Goal: Find specific page/section: Find specific page/section

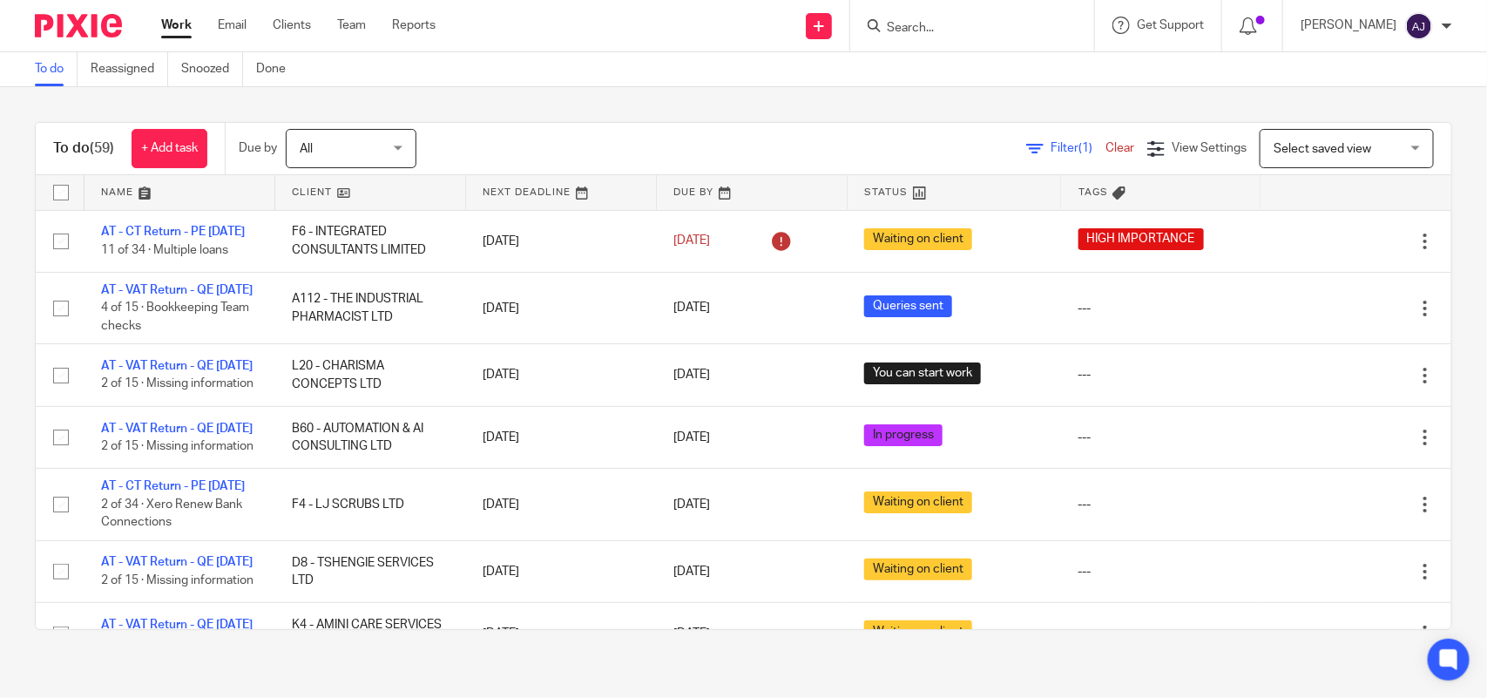
click at [980, 22] on input "Search" at bounding box center [963, 29] width 157 height 16
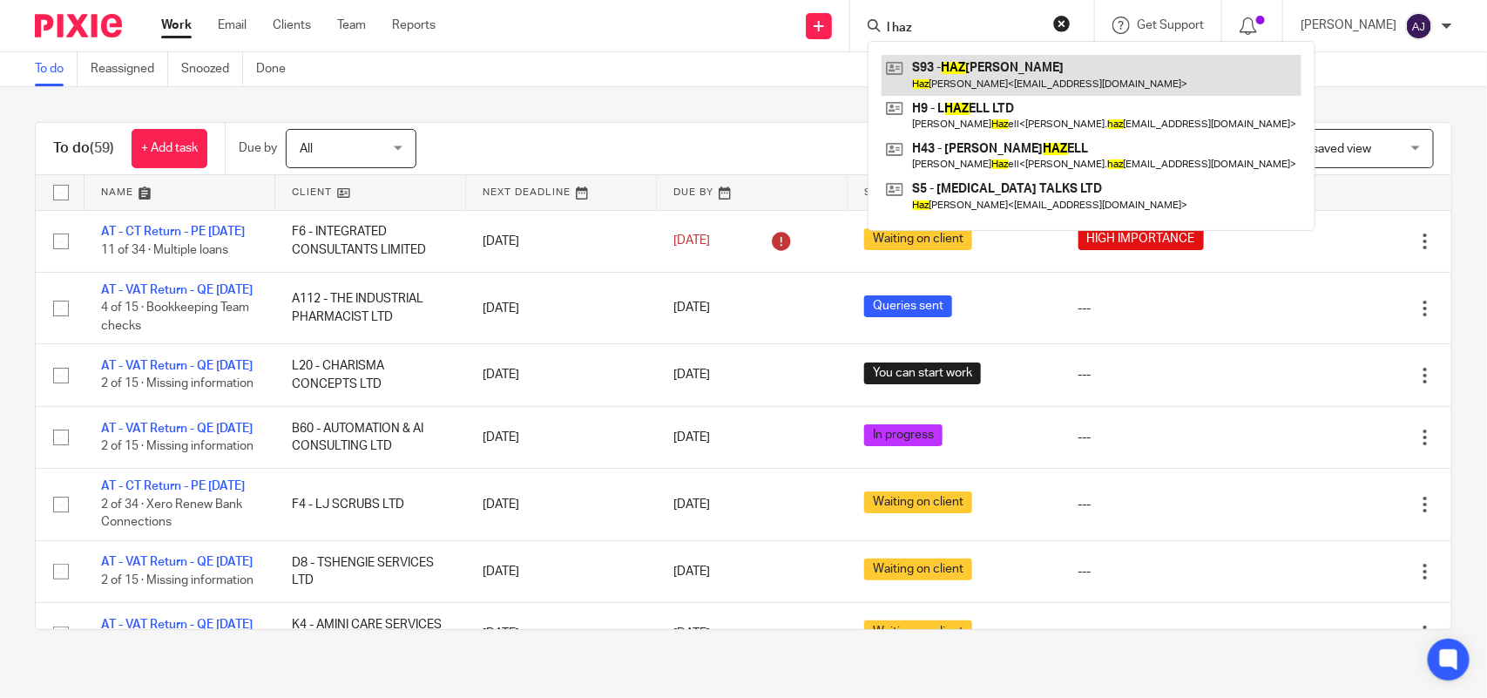
type input "l haz"
click at [1020, 71] on link at bounding box center [1091, 75] width 420 height 40
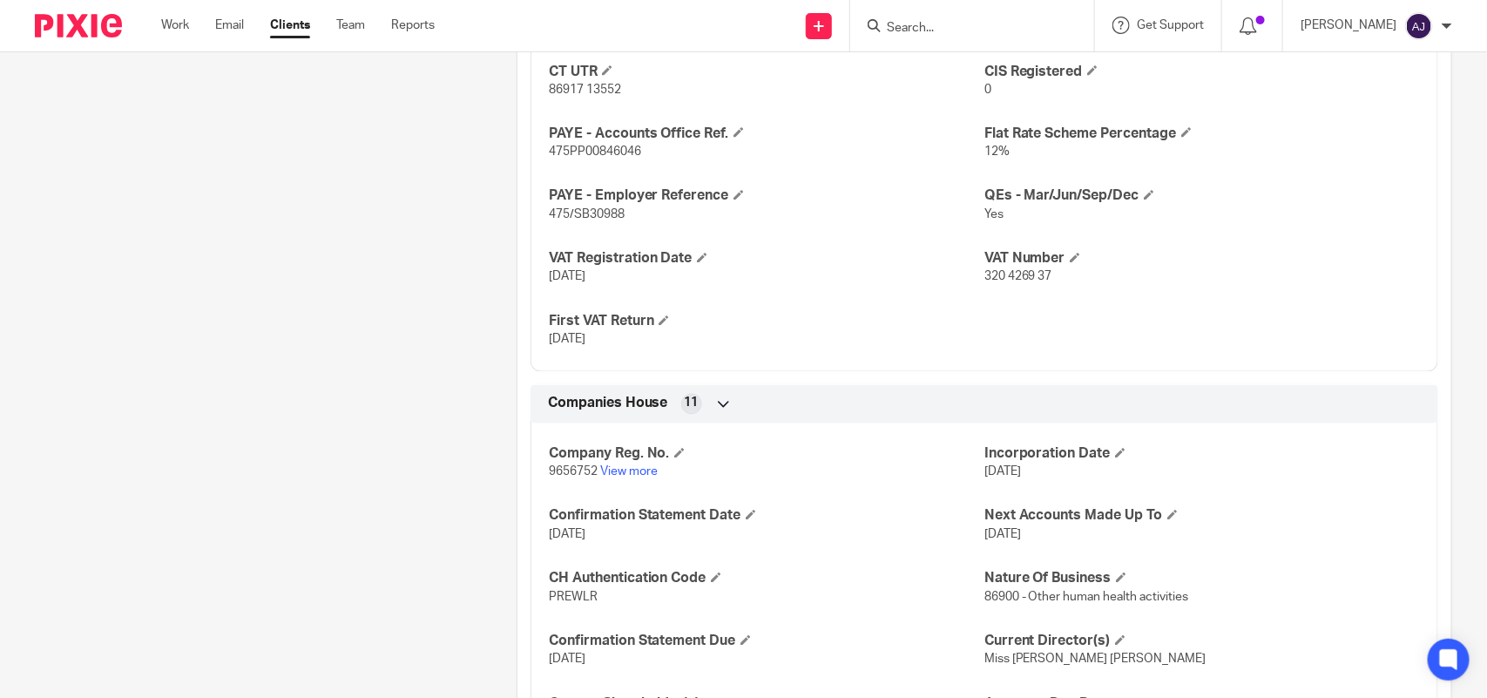
scroll to position [1633, 0]
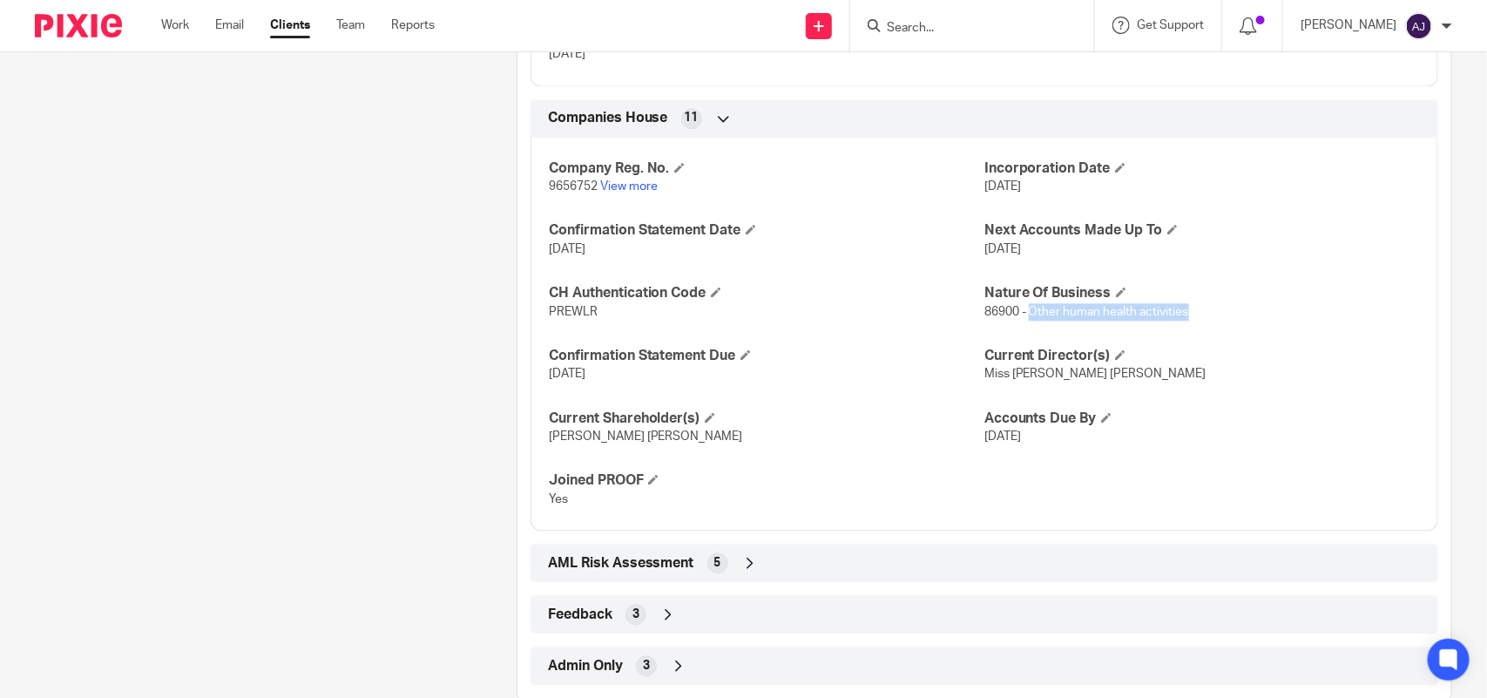
drag, startPoint x: 1019, startPoint y: 307, endPoint x: 1267, endPoint y: 310, distance: 248.3
click at [1266, 311] on p "86900 - Other human health activities" at bounding box center [1202, 311] width 436 height 17
